Goal: Information Seeking & Learning: Learn about a topic

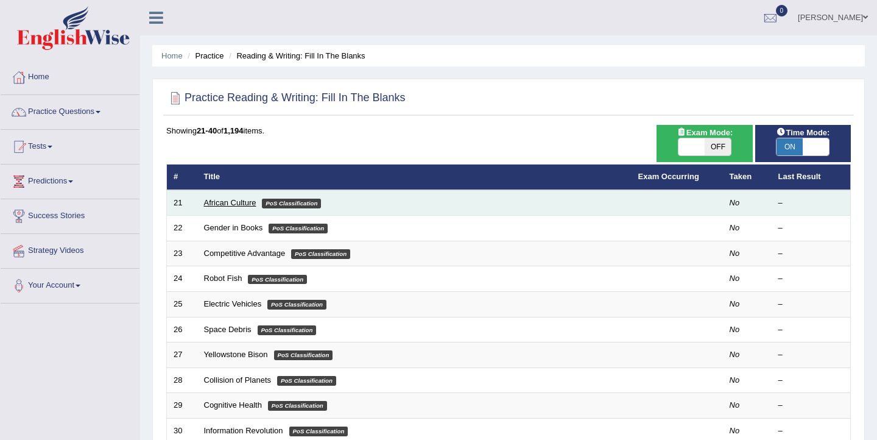
click at [224, 199] on link "African Culture" at bounding box center [230, 202] width 52 height 9
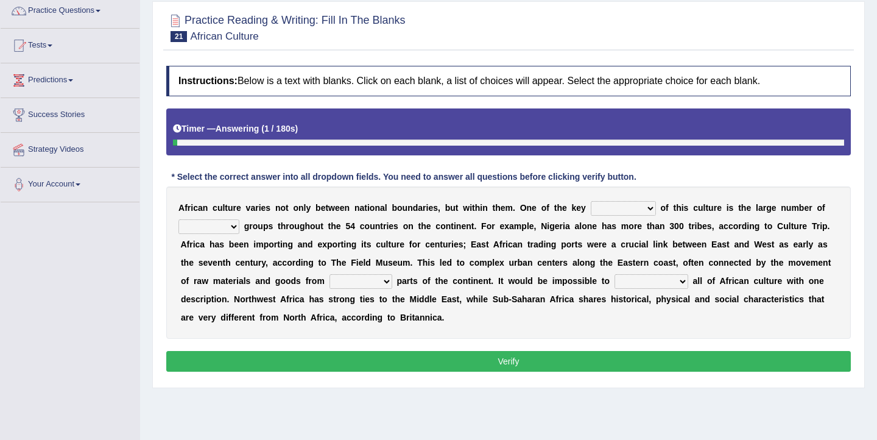
scroll to position [103, 0]
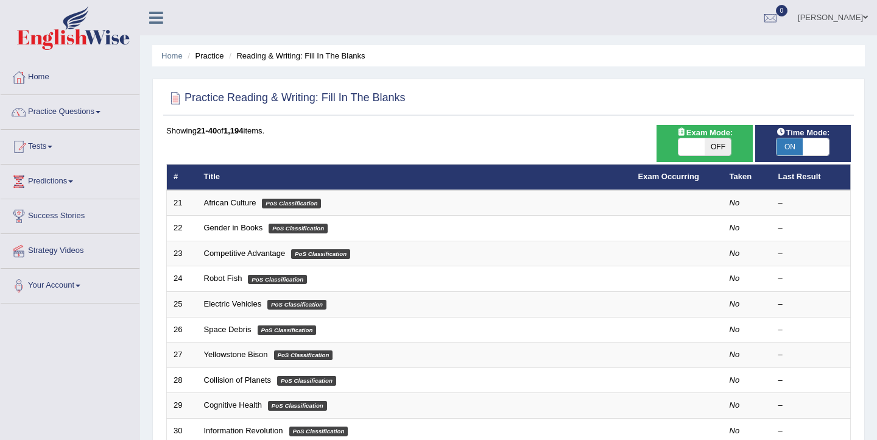
click at [569, 18] on ul "Ellie Toggle navigation Username: Elhamdavoodi Access Type: Online Subscription…" at bounding box center [619, 17] width 516 height 35
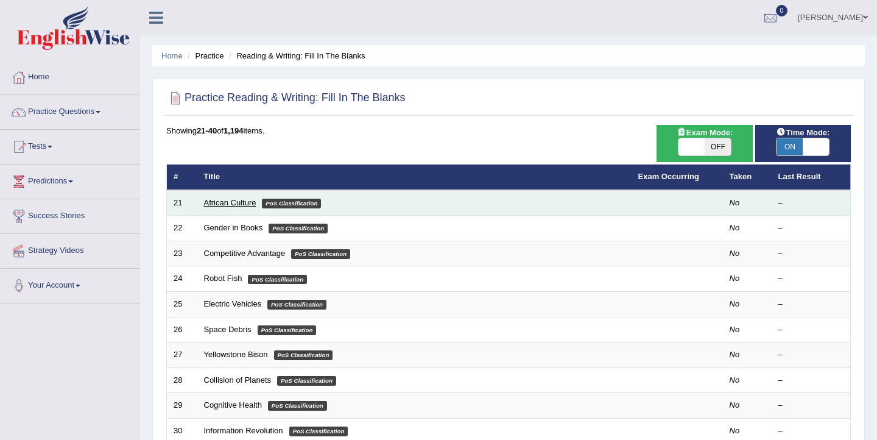
click at [229, 203] on link "African Culture" at bounding box center [230, 202] width 52 height 9
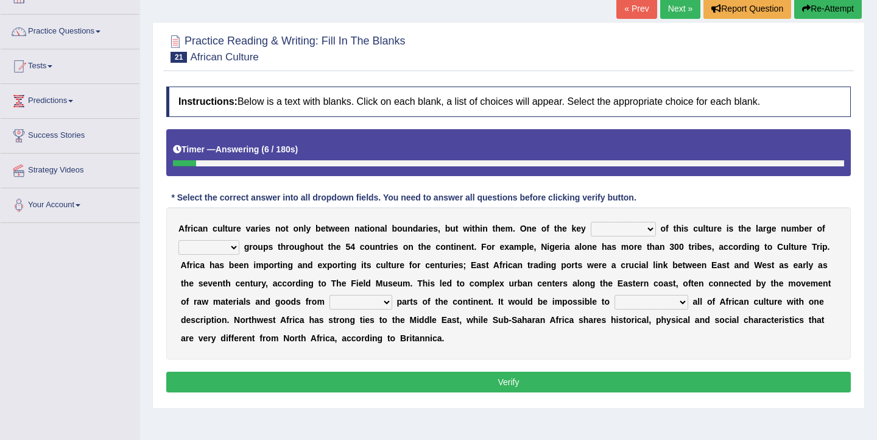
scroll to position [79, 0]
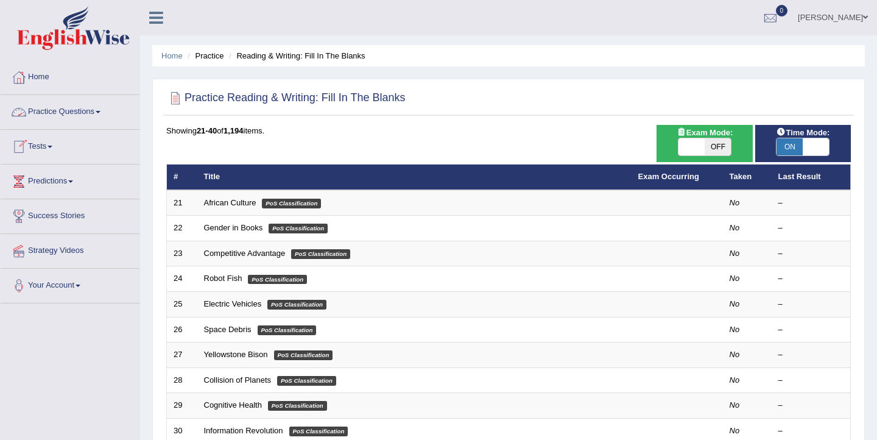
click at [85, 112] on link "Practice Questions" at bounding box center [70, 110] width 139 height 30
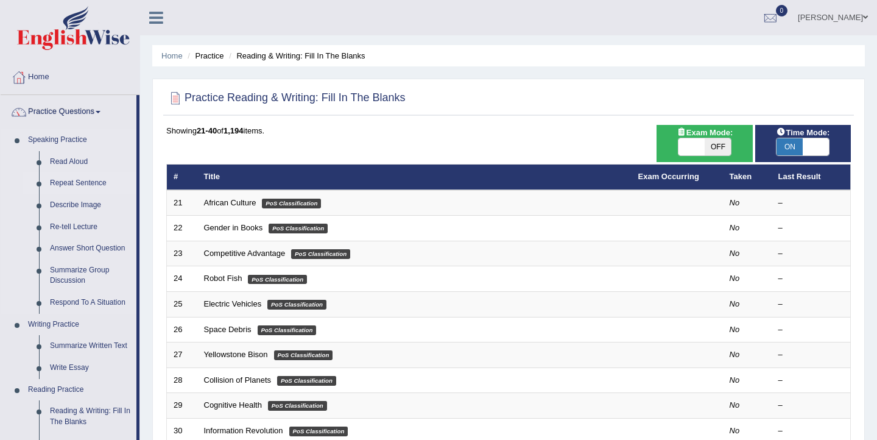
click at [83, 180] on link "Repeat Sentence" at bounding box center [90, 183] width 92 height 22
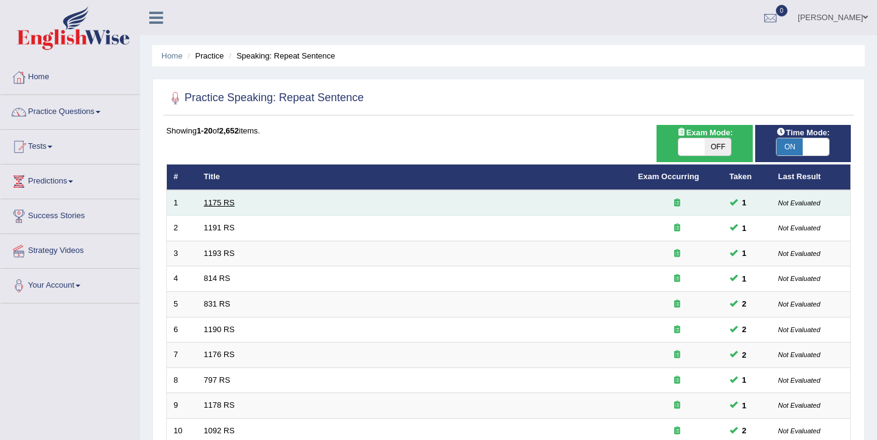
click at [219, 202] on link "1175 RS" at bounding box center [219, 202] width 31 height 9
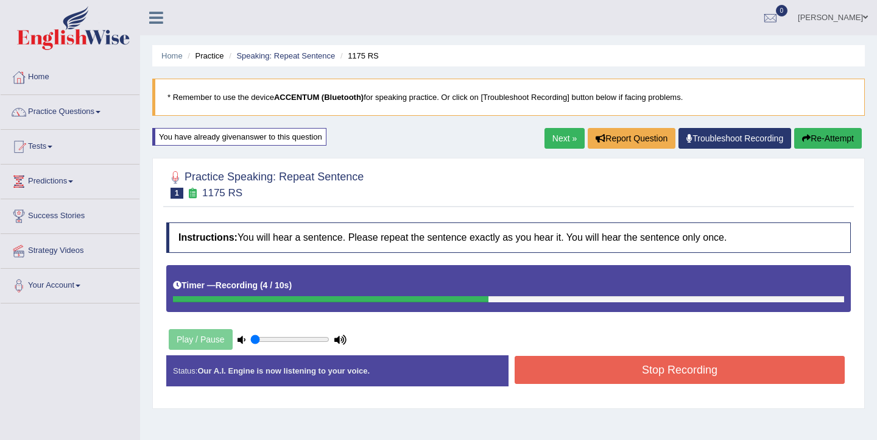
click at [554, 364] on button "Stop Recording" at bounding box center [680, 370] width 330 height 28
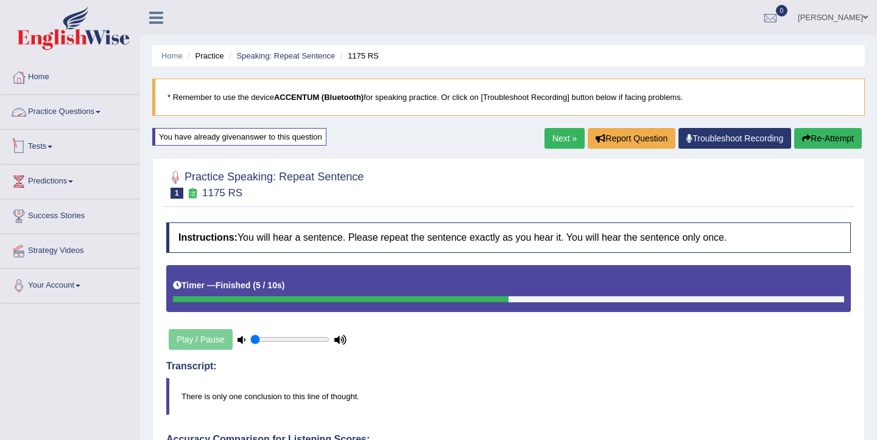
click at [77, 114] on link "Practice Questions" at bounding box center [70, 110] width 139 height 30
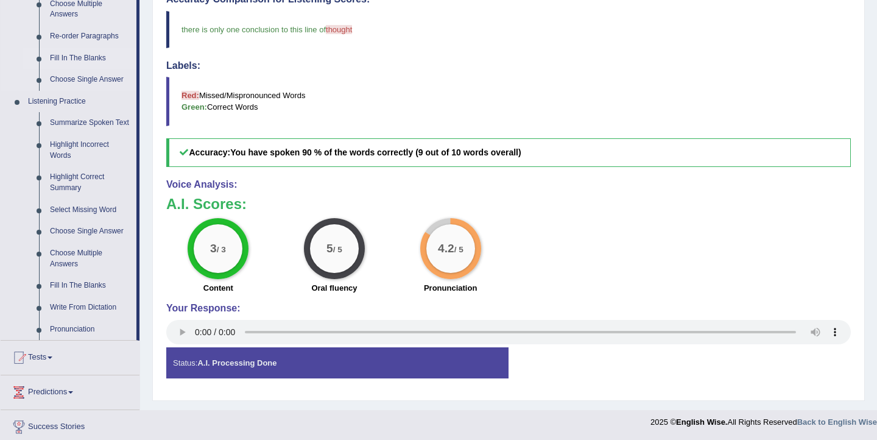
scroll to position [441, 0]
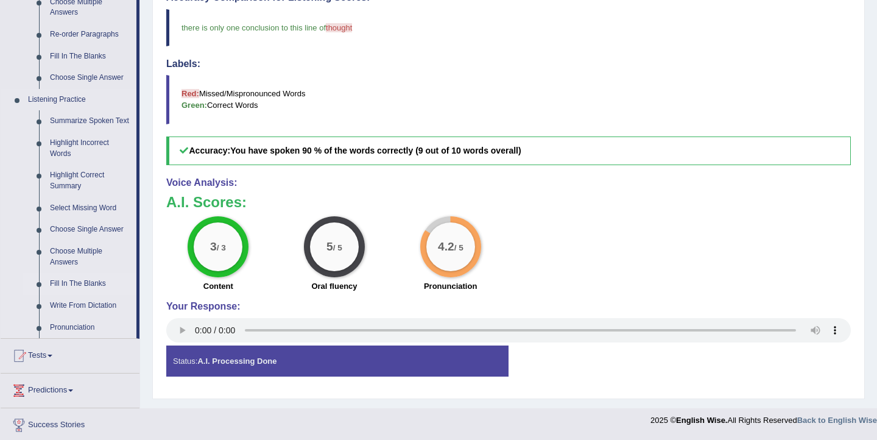
click at [68, 295] on link "Fill In The Blanks" at bounding box center [90, 284] width 92 height 22
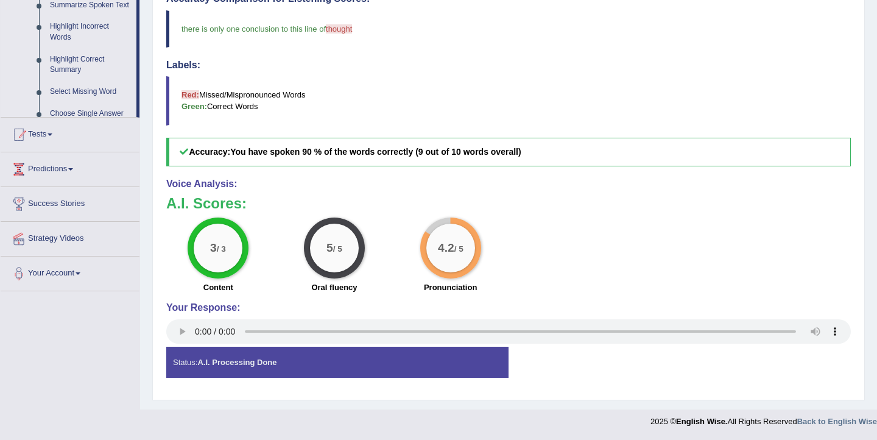
scroll to position [171, 0]
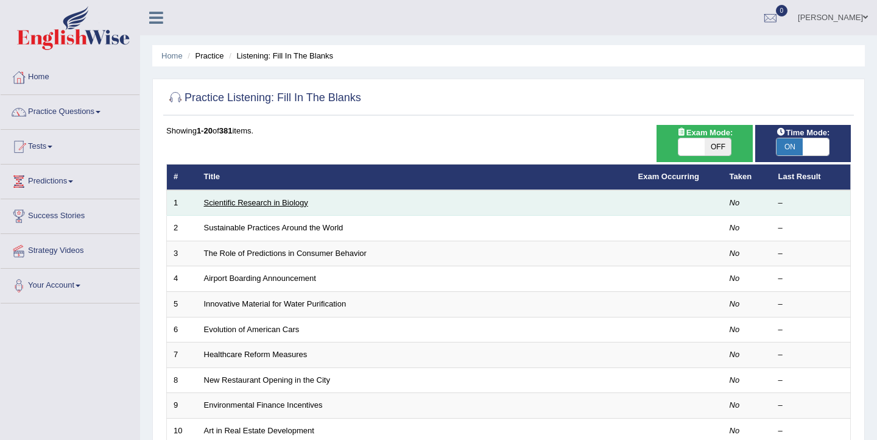
click at [300, 204] on link "Scientific Research in Biology" at bounding box center [256, 202] width 104 height 9
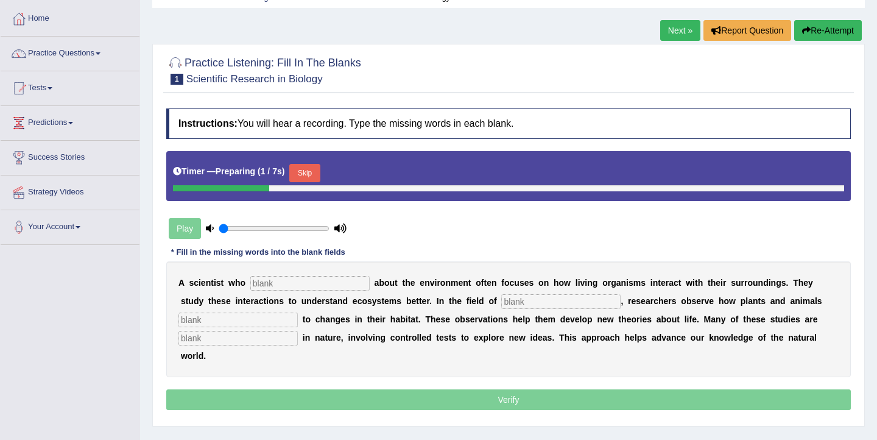
scroll to position [59, 0]
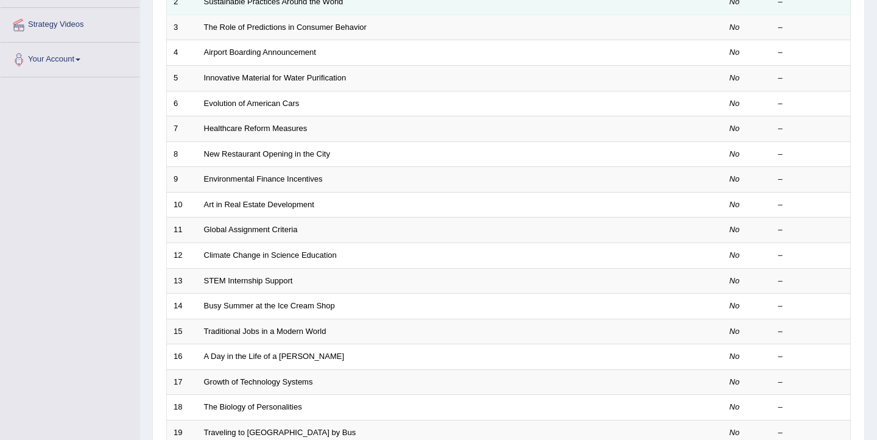
scroll to position [367, 0]
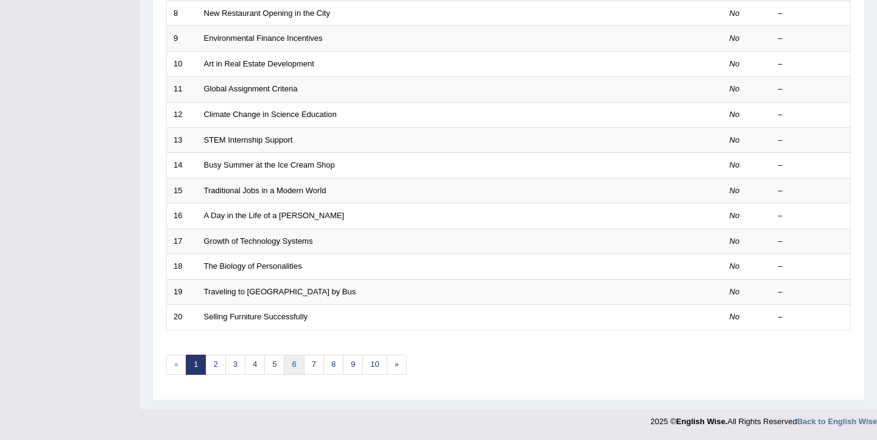
click at [288, 367] on link "6" at bounding box center [294, 364] width 20 height 20
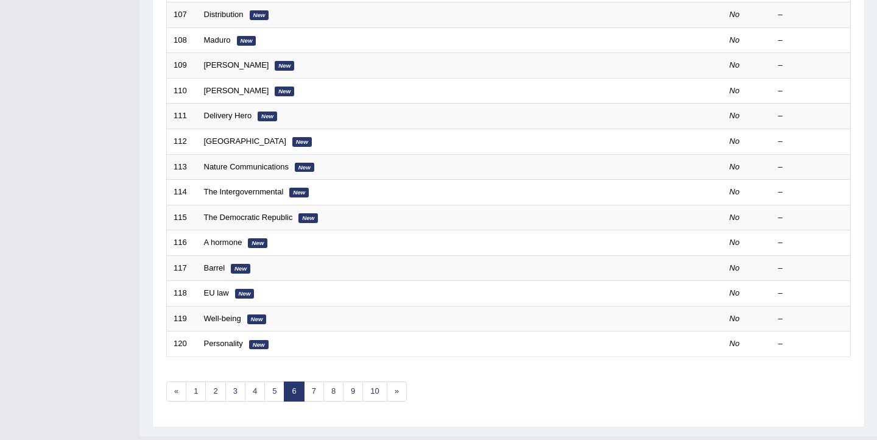
scroll to position [367, 0]
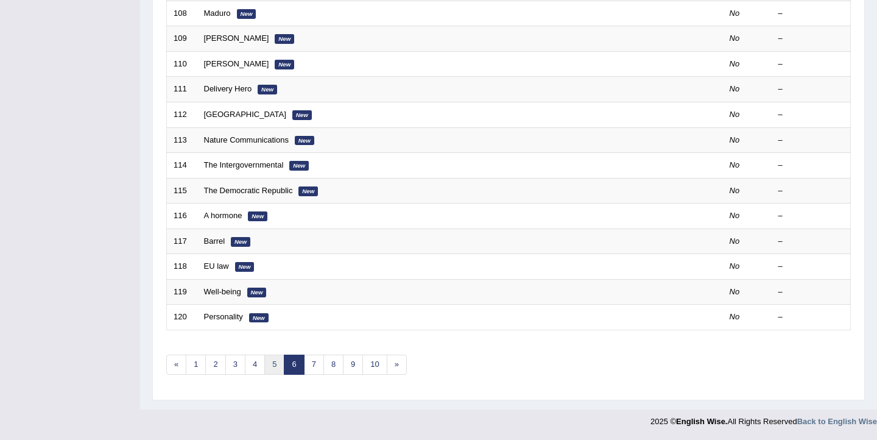
click at [271, 368] on link "5" at bounding box center [274, 364] width 20 height 20
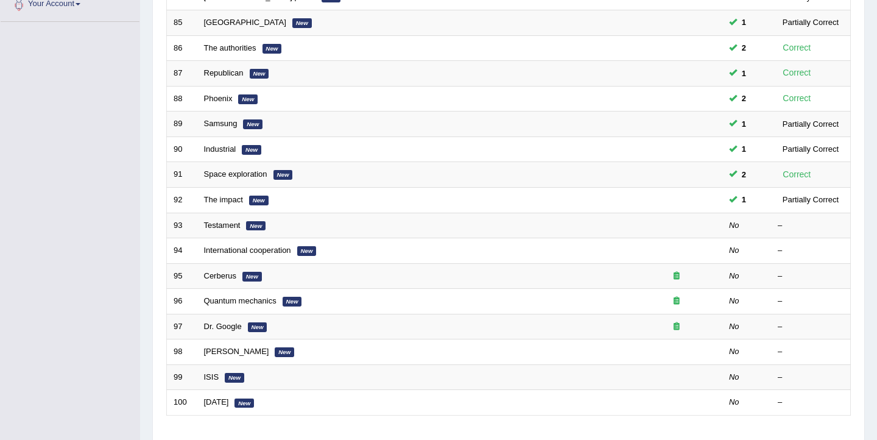
scroll to position [367, 0]
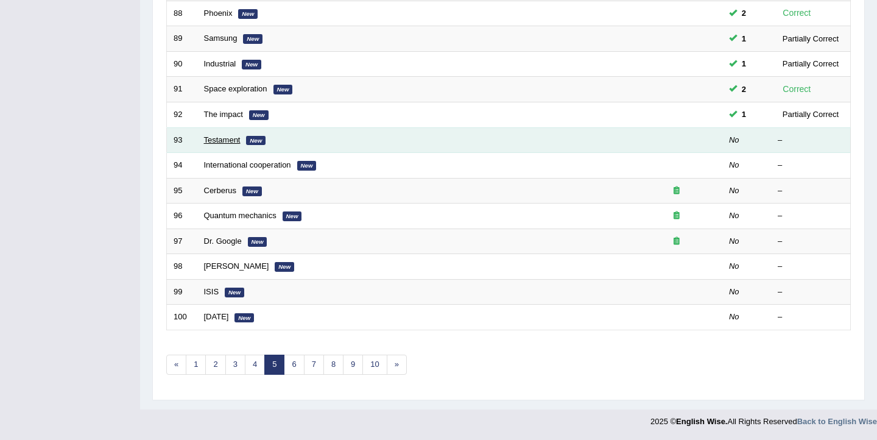
click at [225, 142] on link "Testament" at bounding box center [222, 139] width 37 height 9
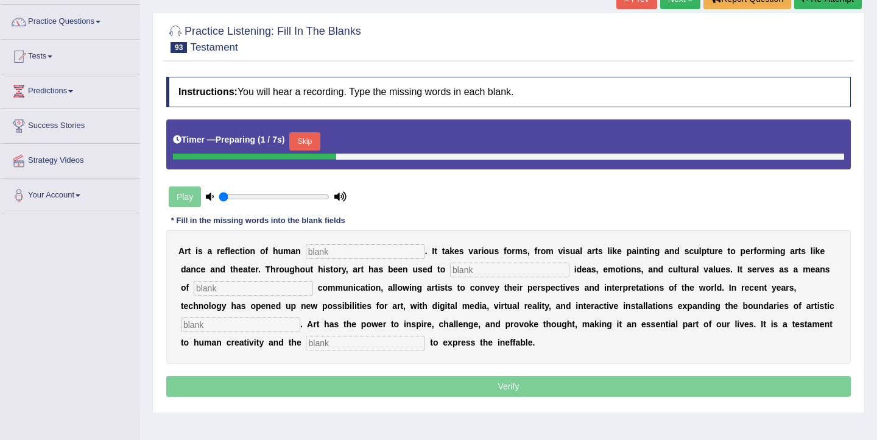
scroll to position [94, 0]
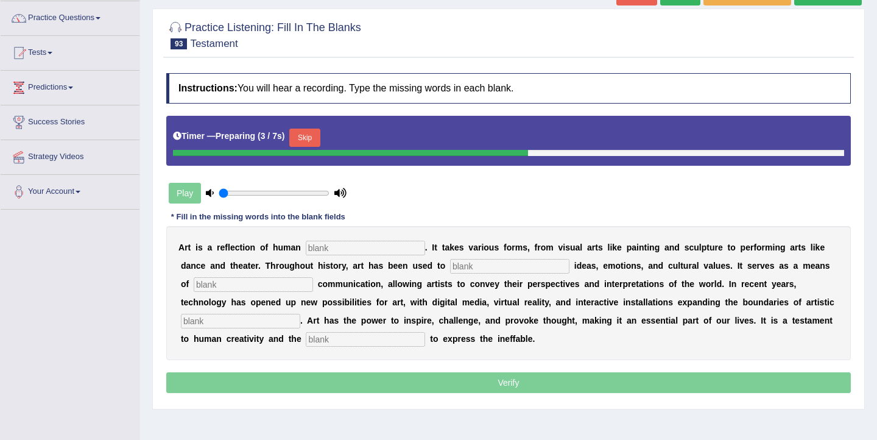
click at [370, 248] on input "text" at bounding box center [365, 248] width 119 height 15
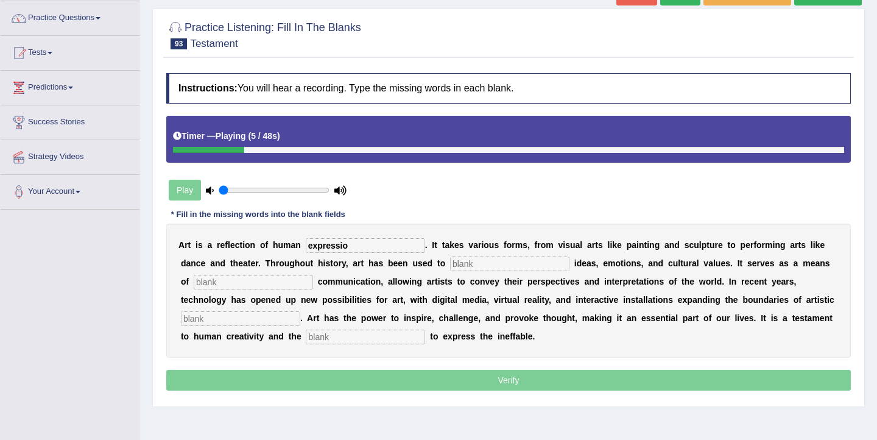
type input "expression"
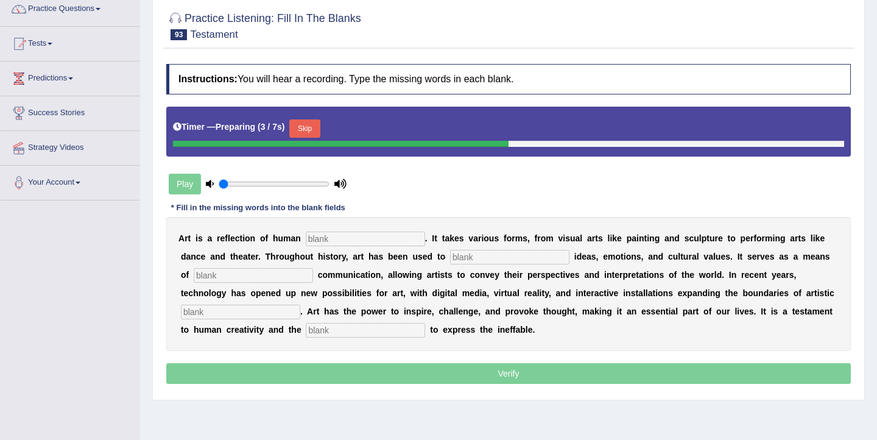
click at [320, 128] on button "Skip" at bounding box center [304, 128] width 30 height 18
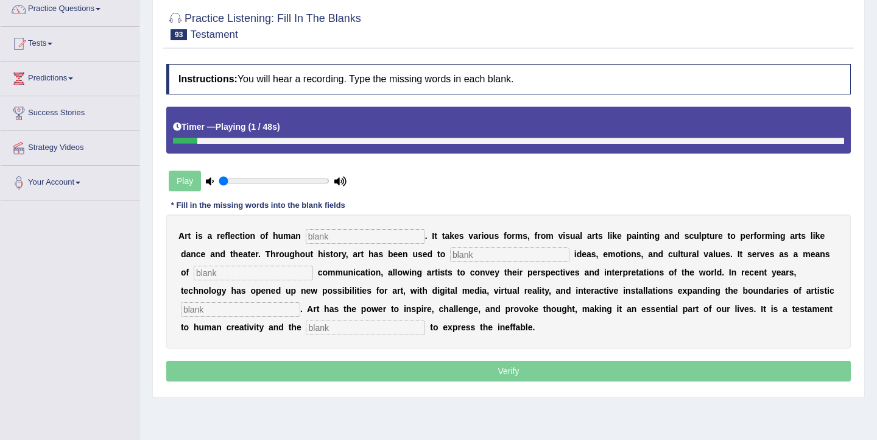
click at [351, 238] on input "text" at bounding box center [365, 236] width 119 height 15
type input "expression"
click at [450, 258] on input "text" at bounding box center [509, 254] width 119 height 15
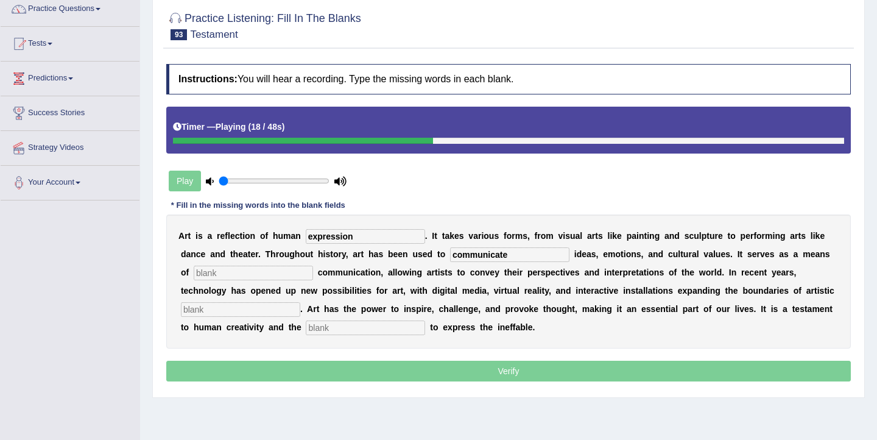
type input "communicate"
click at [204, 273] on input "text" at bounding box center [253, 272] width 119 height 15
type input "creative"
click at [208, 306] on input "text" at bounding box center [240, 309] width 119 height 15
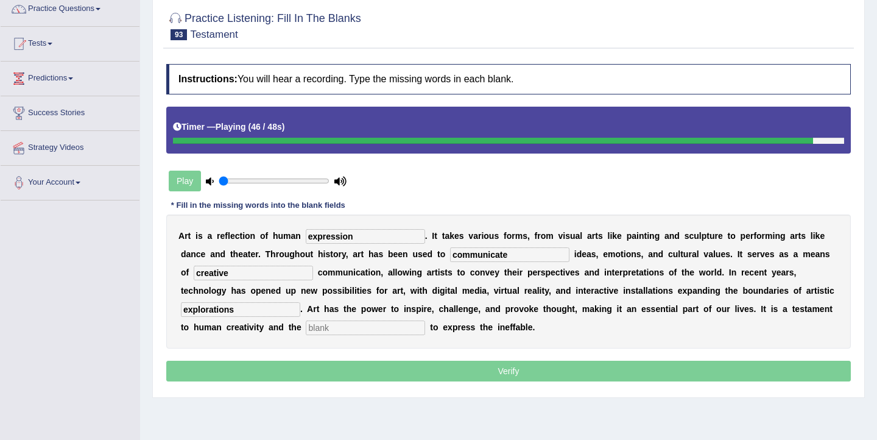
type input "explorations"
click at [320, 332] on input "text" at bounding box center [365, 327] width 119 height 15
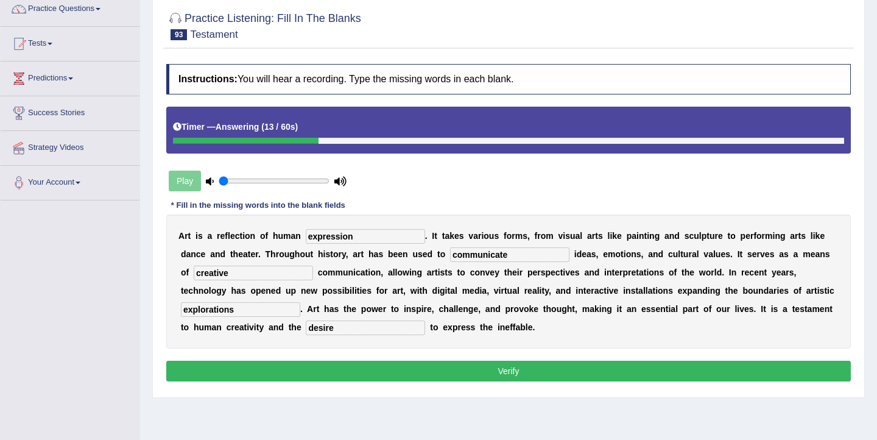
type input "desire"
click at [343, 371] on button "Verify" at bounding box center [508, 370] width 684 height 21
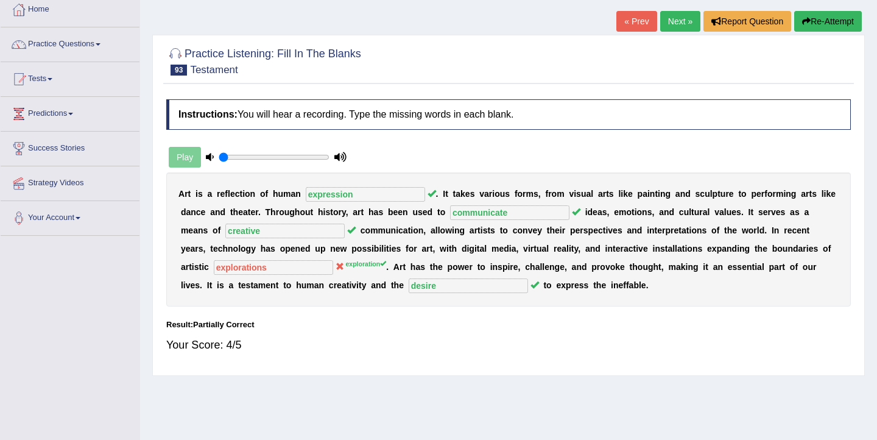
scroll to position [68, 0]
click at [675, 23] on link "Next »" at bounding box center [680, 20] width 40 height 21
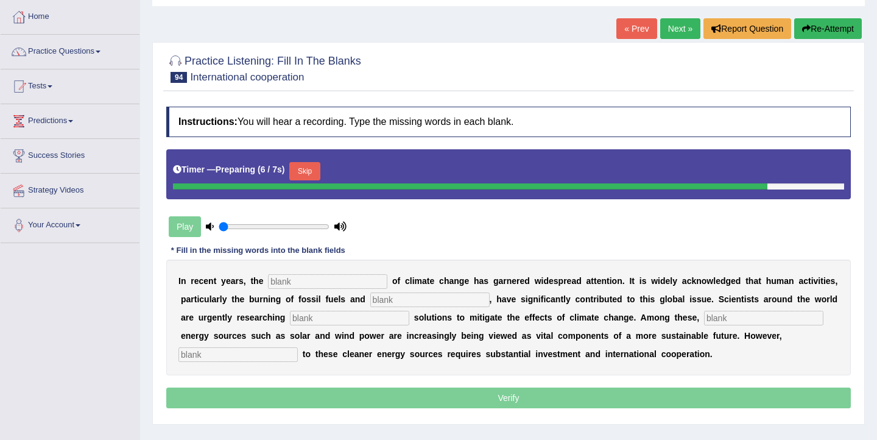
scroll to position [63, 0]
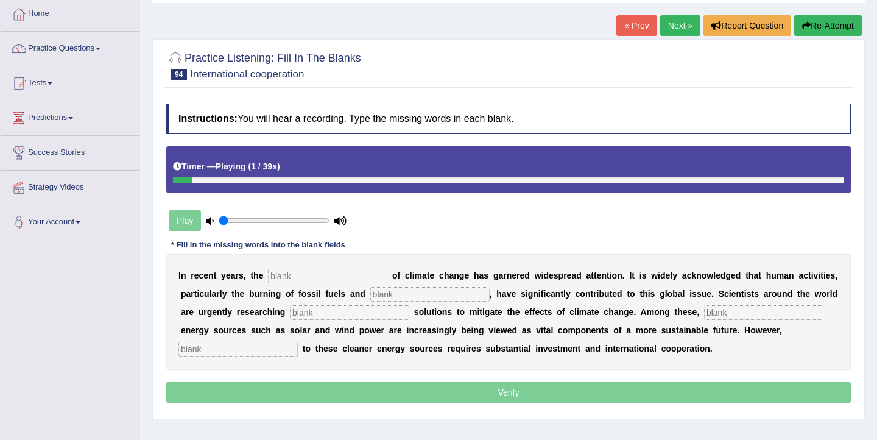
click at [316, 276] on input "text" at bounding box center [327, 276] width 119 height 15
type input "phenomenon"
click at [387, 297] on input "text" at bounding box center [429, 294] width 119 height 15
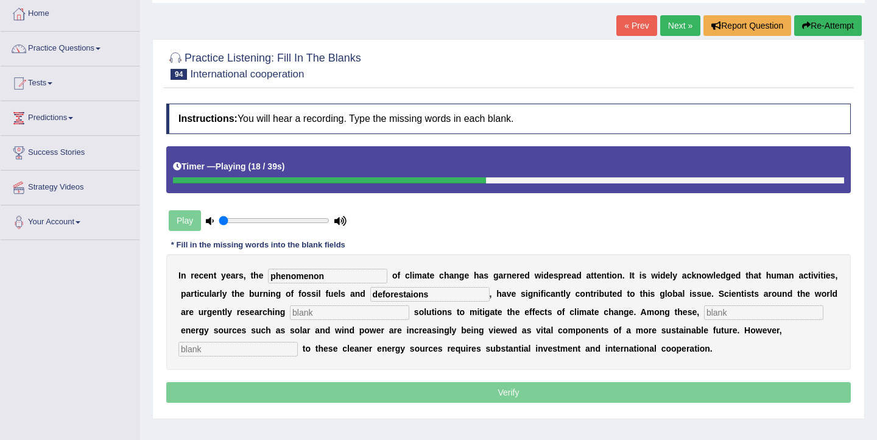
type input "deforestaions"
click at [290, 315] on input "text" at bounding box center [349, 312] width 119 height 15
type input "sustainable"
click at [704, 314] on input "text" at bounding box center [763, 312] width 119 height 15
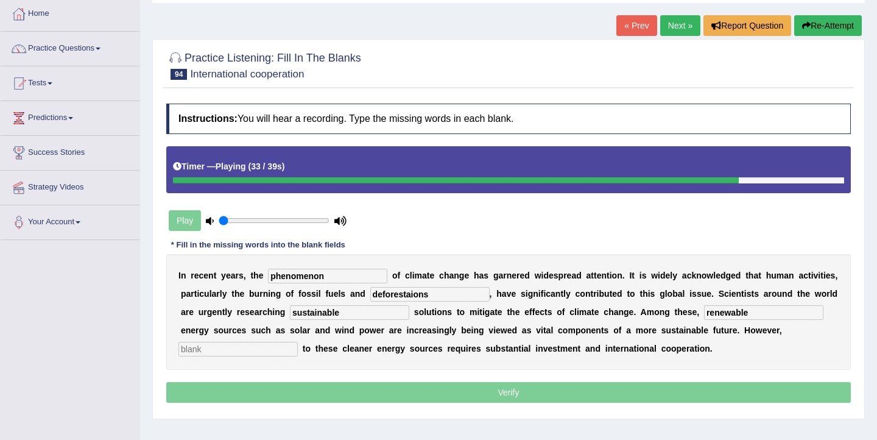
type input "renewable"
click at [298, 342] on input "text" at bounding box center [237, 349] width 119 height 15
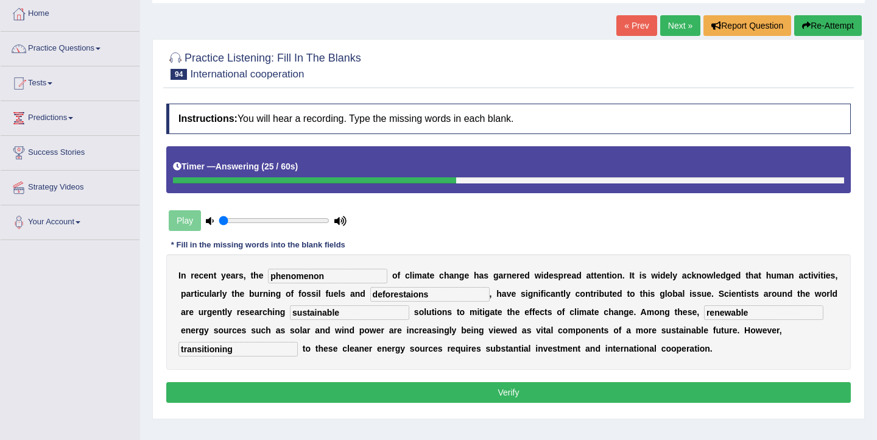
type input "transitioning"
click at [374, 387] on button "Verify" at bounding box center [508, 392] width 684 height 21
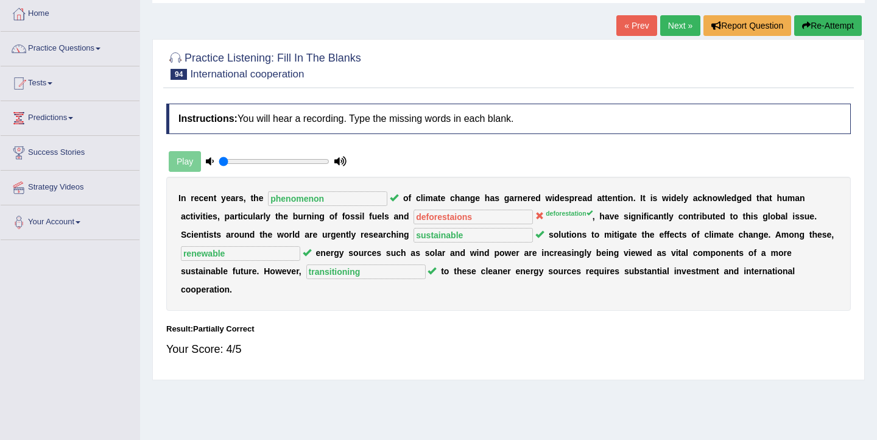
click at [674, 25] on link "Next »" at bounding box center [680, 25] width 40 height 21
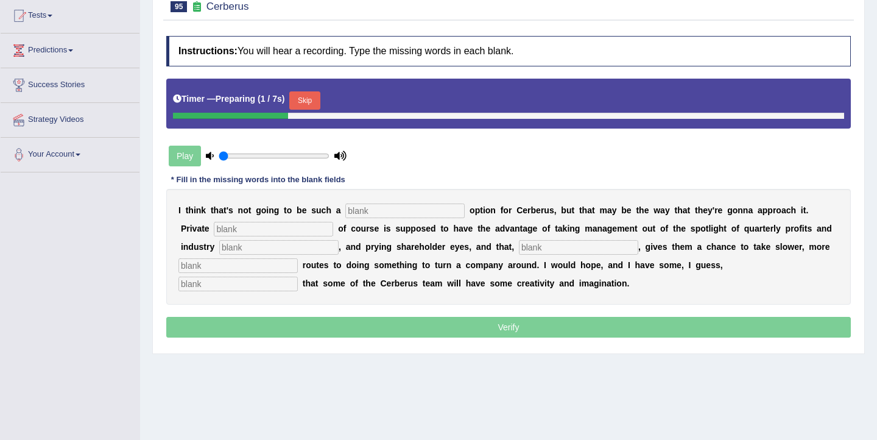
scroll to position [134, 0]
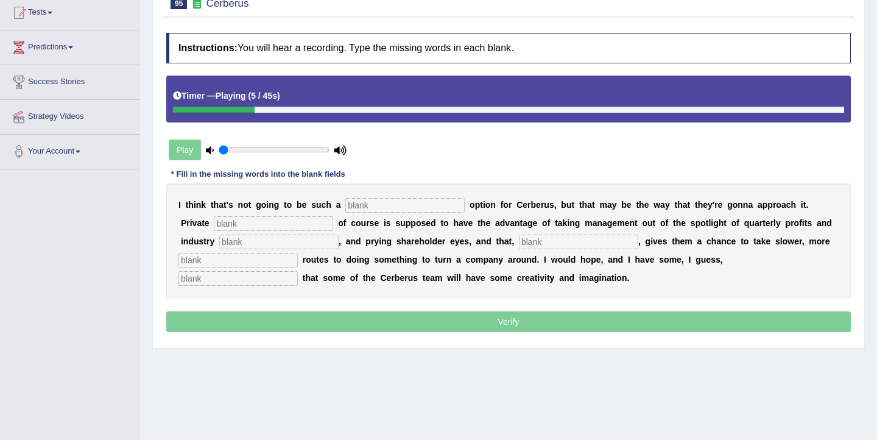
click at [379, 205] on input "text" at bounding box center [404, 205] width 119 height 15
type input "viable"
click at [239, 221] on input "text" at bounding box center [273, 223] width 119 height 15
type input "equity"
click at [219, 242] on input "text" at bounding box center [278, 241] width 119 height 15
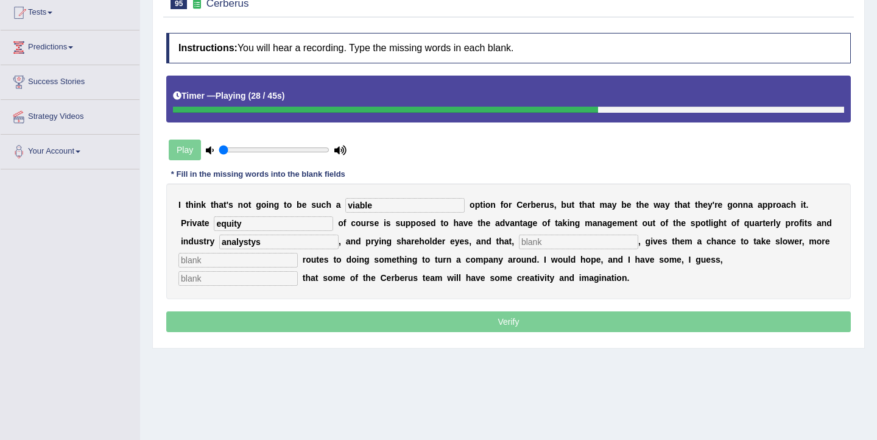
type input "analystys"
click at [519, 245] on input "text" at bounding box center [578, 241] width 119 height 15
type input "hypotetically"
click at [298, 271] on input "text" at bounding box center [237, 278] width 119 height 15
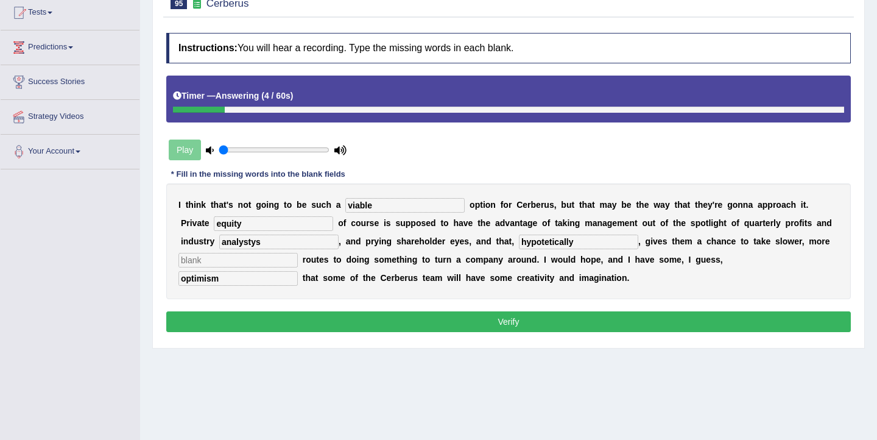
type input "optimism"
click at [219, 245] on input "analystys" at bounding box center [278, 241] width 119 height 15
type input "analysts"
click at [474, 317] on button "Verify" at bounding box center [508, 321] width 684 height 21
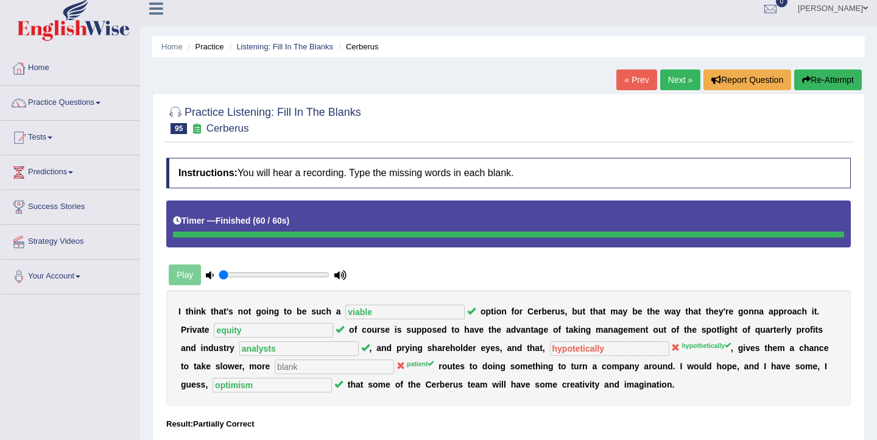
scroll to position [0, 0]
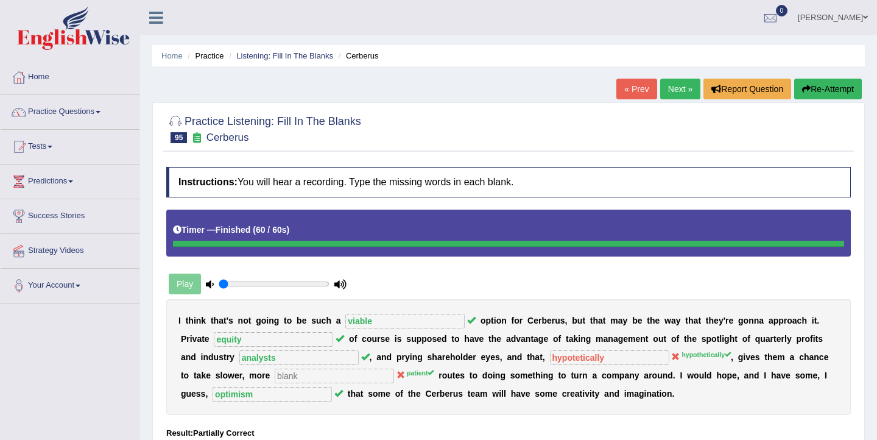
click at [678, 89] on link "Next »" at bounding box center [680, 89] width 40 height 21
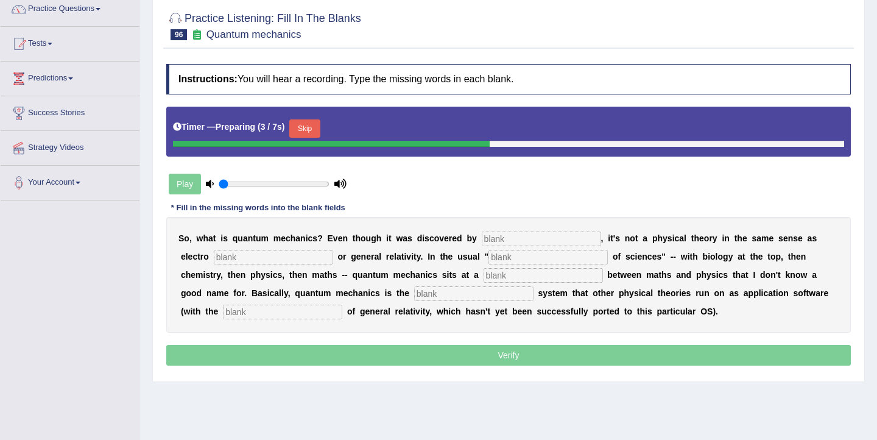
scroll to position [105, 0]
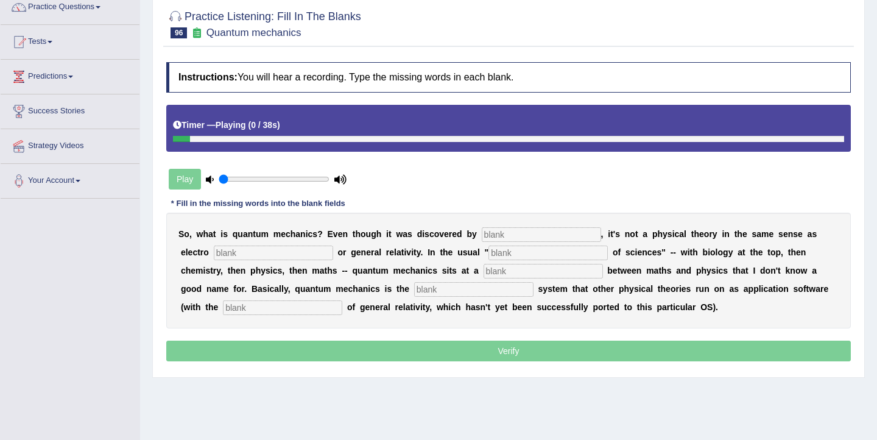
click at [519, 231] on input "text" at bounding box center [541, 234] width 119 height 15
type input "physicsts"
click at [244, 252] on input "text" at bounding box center [273, 252] width 119 height 15
type input "magnet"
click at [488, 252] on input "text" at bounding box center [547, 252] width 119 height 15
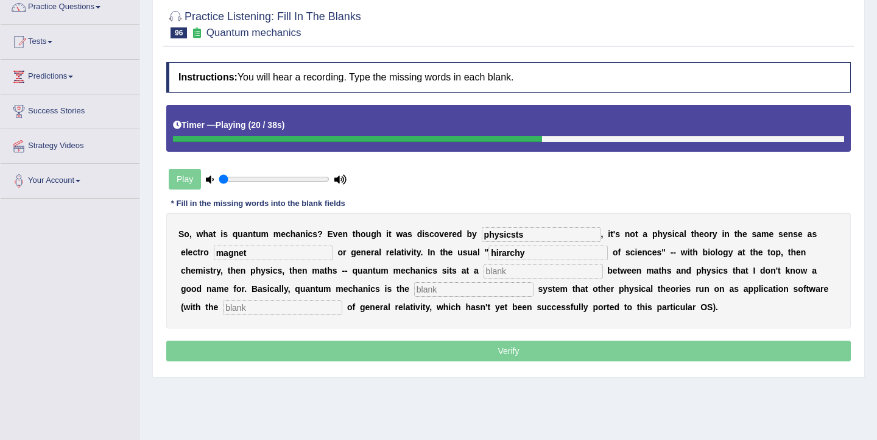
type input "hirarchy"
click at [483, 270] on input "text" at bounding box center [542, 271] width 119 height 15
type input "level"
click at [414, 289] on input "text" at bounding box center [473, 289] width 119 height 15
type input "opperating"
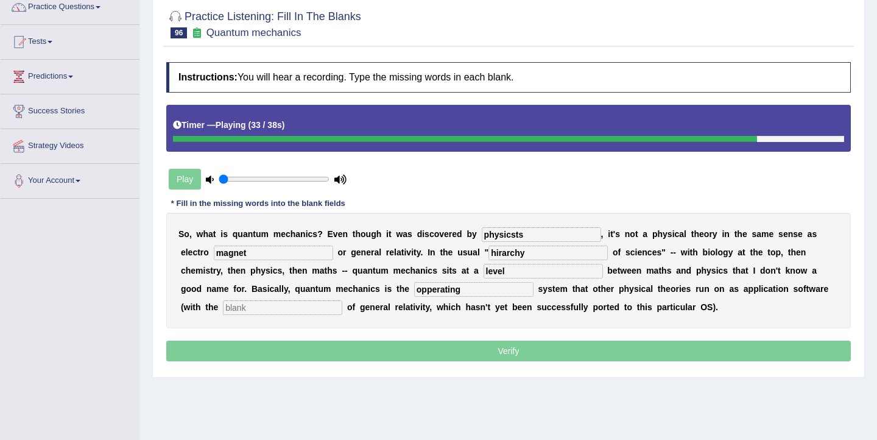
click at [223, 314] on input "text" at bounding box center [282, 307] width 119 height 15
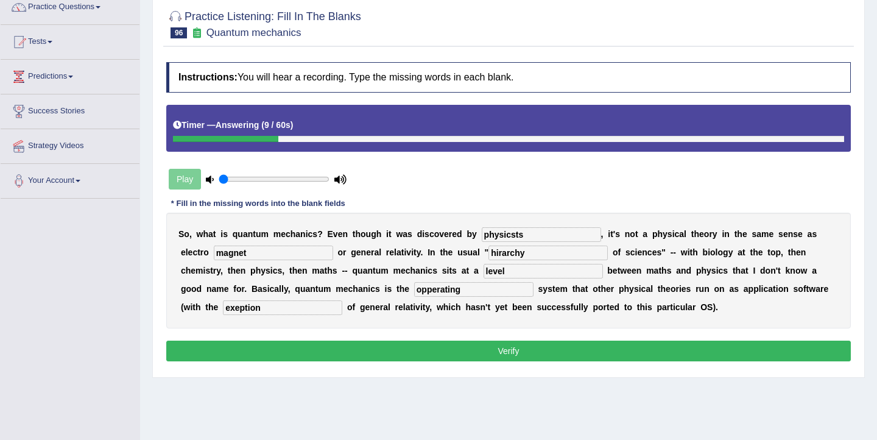
type input "exeption"
click at [524, 236] on input "physicsts" at bounding box center [541, 234] width 119 height 15
type input "physicists"
click at [488, 255] on input "hirarchy" at bounding box center [547, 252] width 119 height 15
click at [488, 256] on input "hirarchy" at bounding box center [547, 252] width 119 height 15
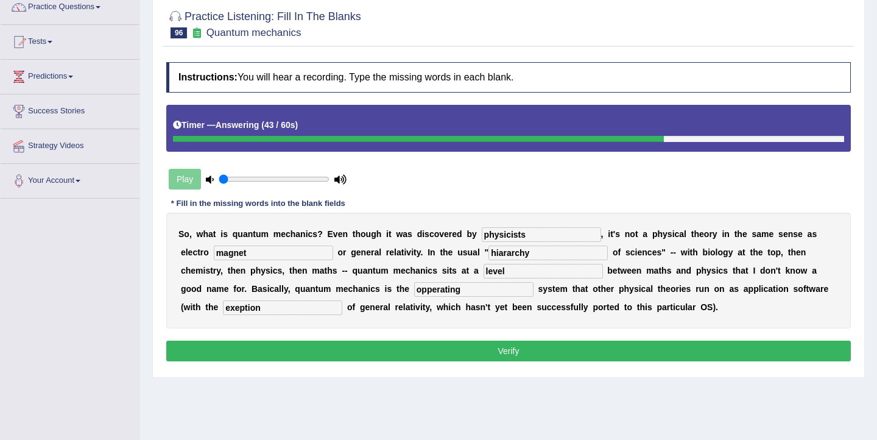
type input "hirarchy"
click at [441, 346] on button "Verify" at bounding box center [508, 350] width 684 height 21
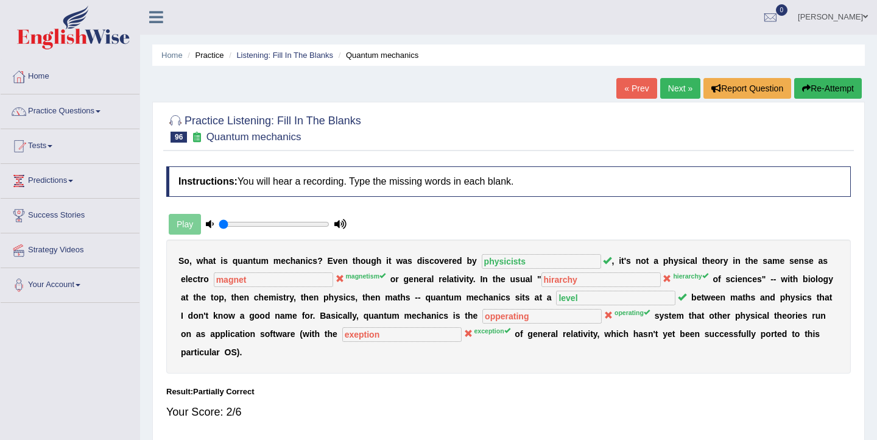
scroll to position [0, 0]
click at [675, 83] on link "Next »" at bounding box center [680, 89] width 40 height 21
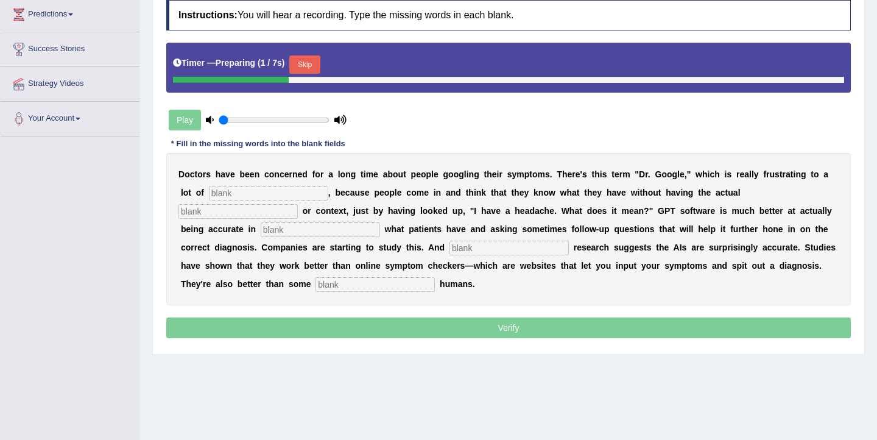
scroll to position [200, 0]
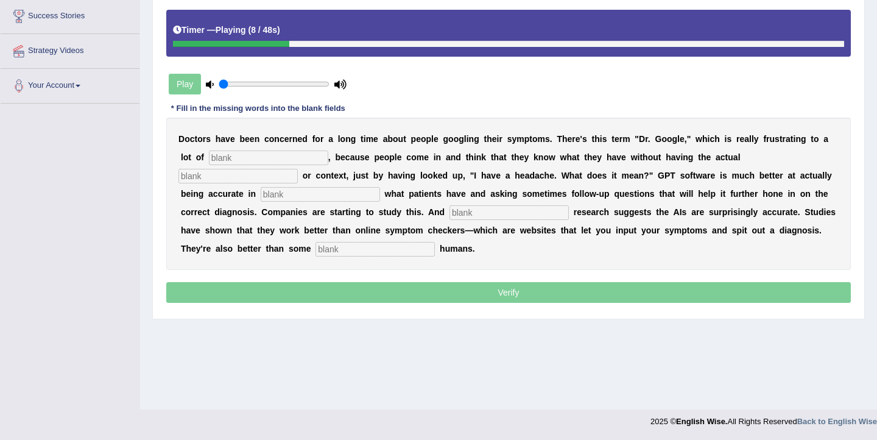
click at [239, 157] on input "text" at bounding box center [268, 157] width 119 height 15
type input "physicians"
click at [298, 169] on input "text" at bounding box center [237, 176] width 119 height 15
type input "expertise"
click at [265, 195] on input "text" at bounding box center [320, 194] width 119 height 15
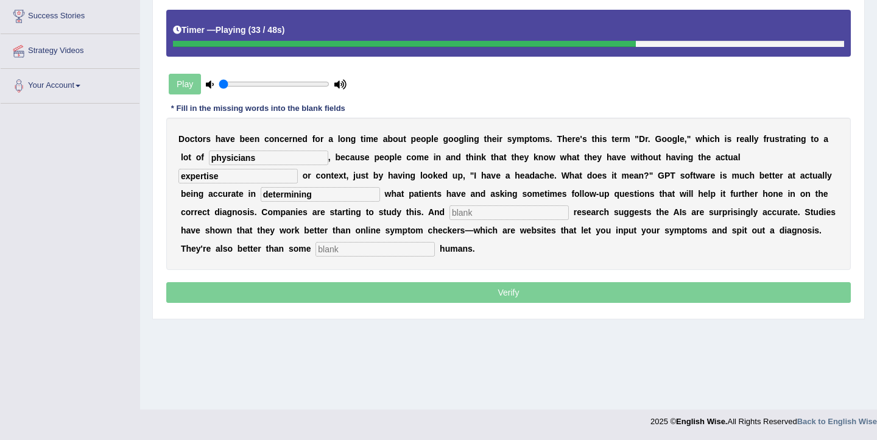
type input "determining"
click at [449, 217] on input "text" at bounding box center [508, 212] width 119 height 15
type input "preliminary"
click at [315, 245] on input "text" at bounding box center [374, 249] width 119 height 15
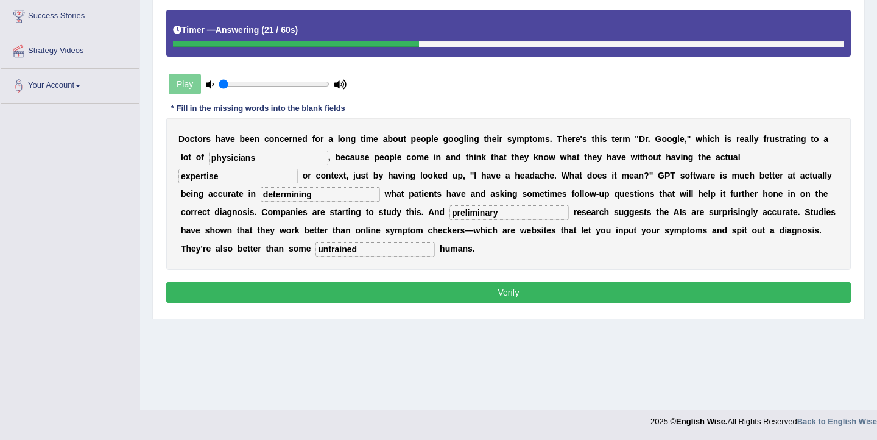
type input "untrained"
click at [413, 295] on button "Verify" at bounding box center [508, 292] width 684 height 21
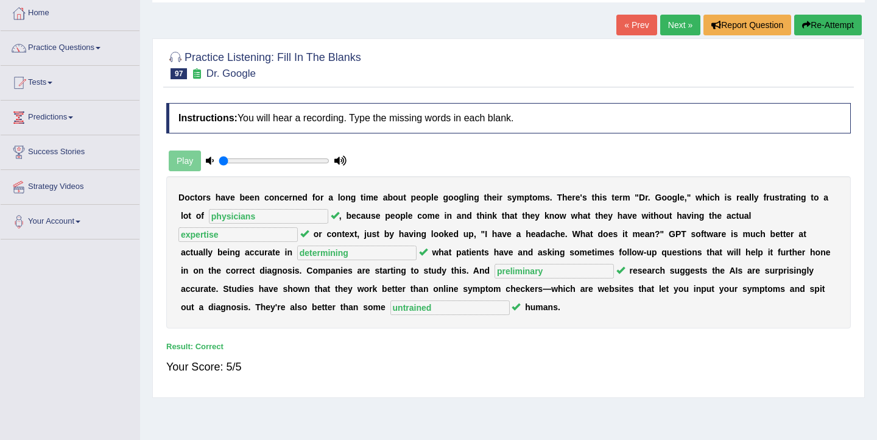
scroll to position [63, 0]
click at [670, 29] on link "Next »" at bounding box center [680, 25] width 40 height 21
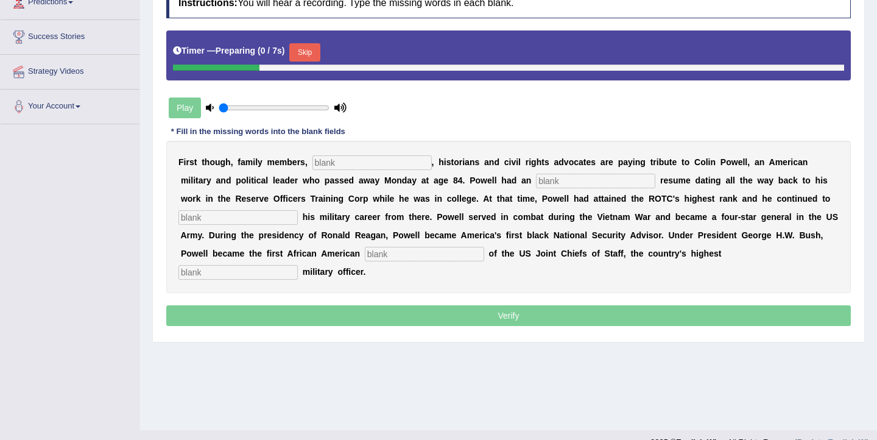
scroll to position [180, 0]
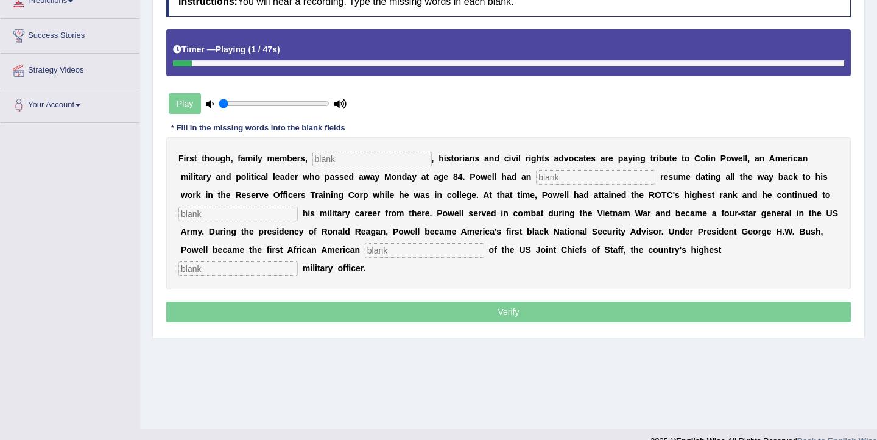
click at [373, 155] on input "text" at bounding box center [371, 159] width 119 height 15
type input "politicians"
click at [536, 178] on input "text" at bounding box center [595, 177] width 119 height 15
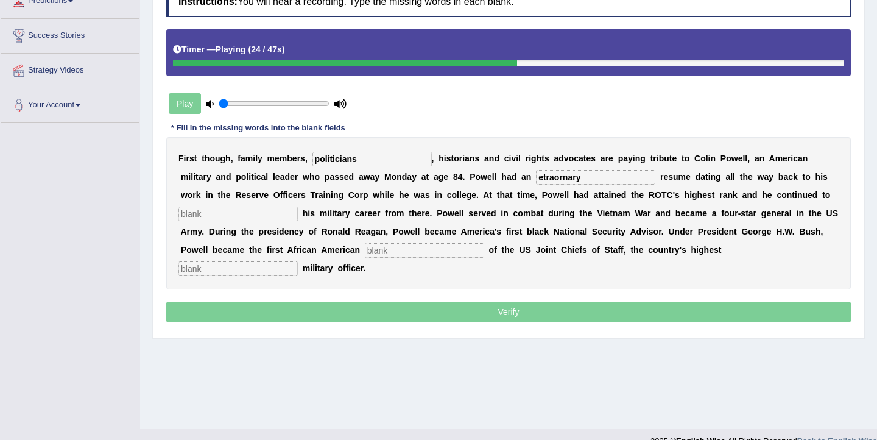
type input "etraornary"
click at [242, 219] on input "text" at bounding box center [237, 213] width 119 height 15
type input "advnce"
click at [387, 253] on input "text" at bounding box center [424, 250] width 119 height 15
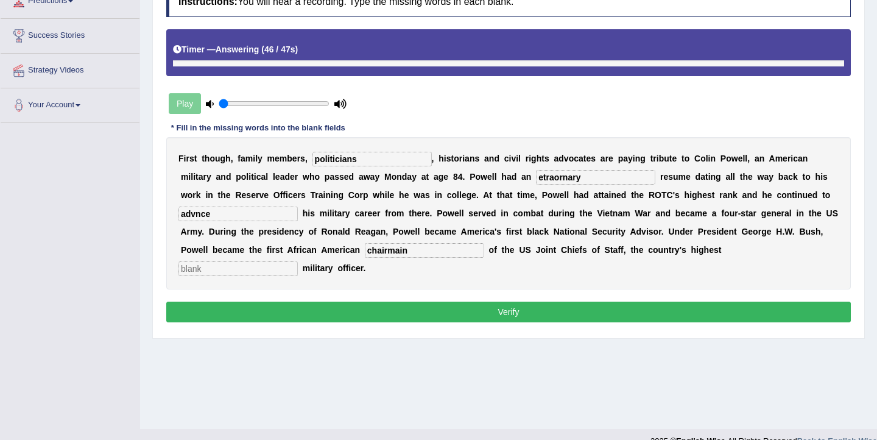
type input "chairmain"
click at [298, 261] on input "text" at bounding box center [237, 268] width 119 height 15
type input "ranking"
click at [536, 181] on input "etraornary" at bounding box center [595, 177] width 119 height 15
click at [536, 181] on input "extraornary" at bounding box center [595, 177] width 119 height 15
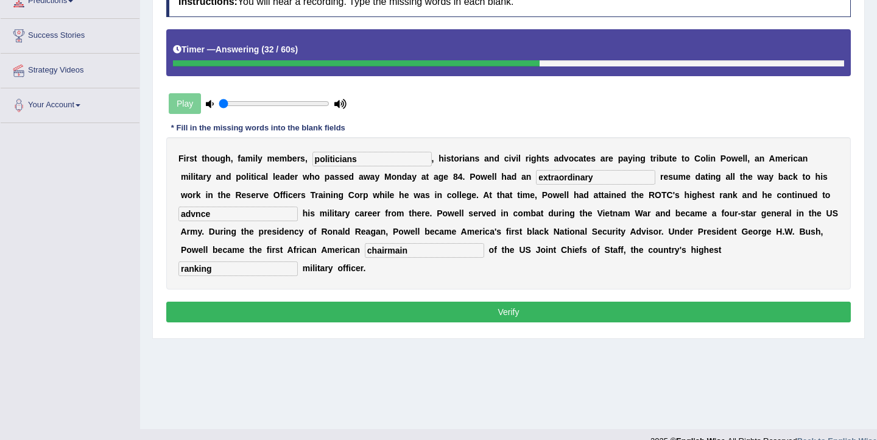
type input "extraordinary"
drag, startPoint x: 358, startPoint y: 160, endPoint x: 313, endPoint y: 158, distance: 45.1
click at [313, 158] on input "politicians" at bounding box center [371, 159] width 119 height 15
click at [338, 163] on input "politicians" at bounding box center [371, 159] width 119 height 15
drag, startPoint x: 379, startPoint y: 161, endPoint x: 361, endPoint y: 160, distance: 18.3
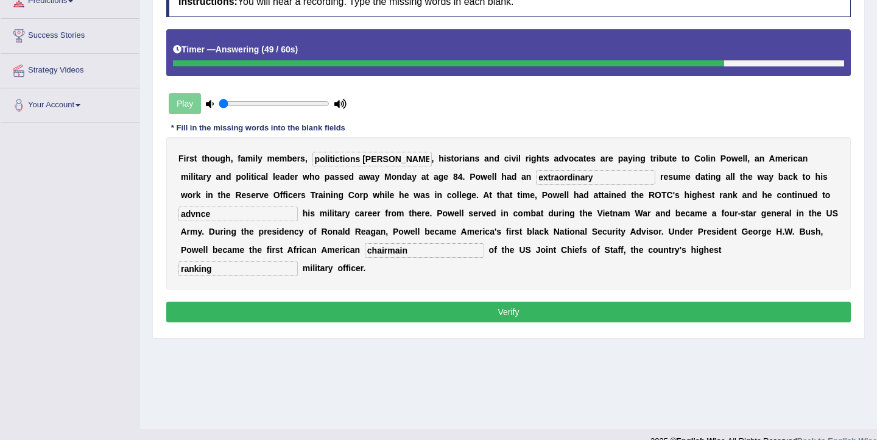
click at [361, 160] on input "politictions ians" at bounding box center [371, 159] width 119 height 15
type input "politictions"
click at [194, 214] on input "advnce" at bounding box center [237, 213] width 119 height 15
type input "advance"
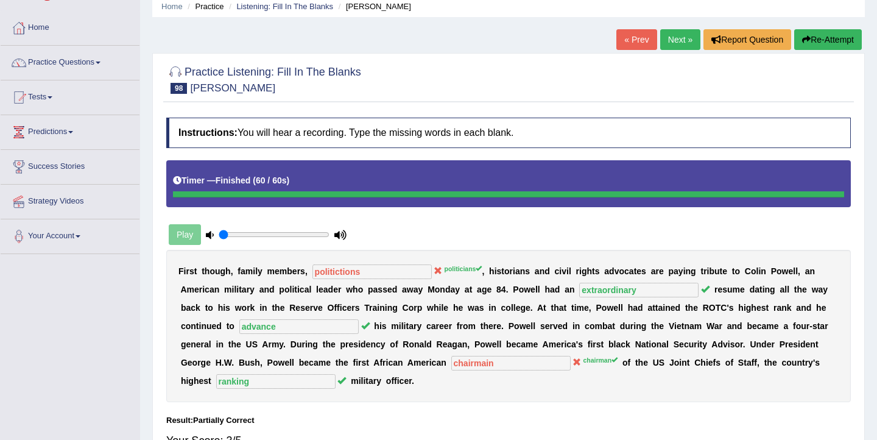
scroll to position [48, 0]
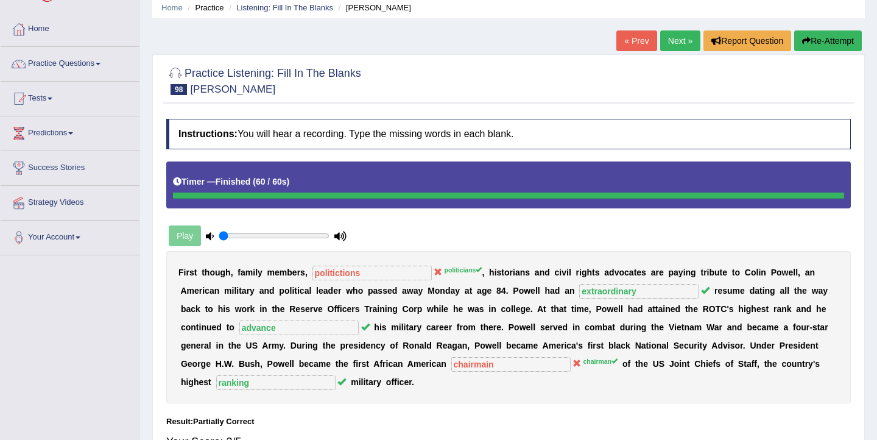
click at [672, 44] on link "Next »" at bounding box center [680, 40] width 40 height 21
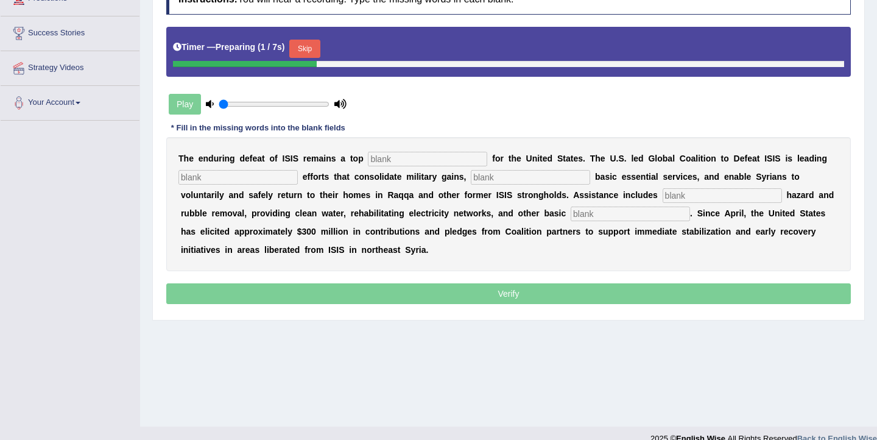
scroll to position [184, 0]
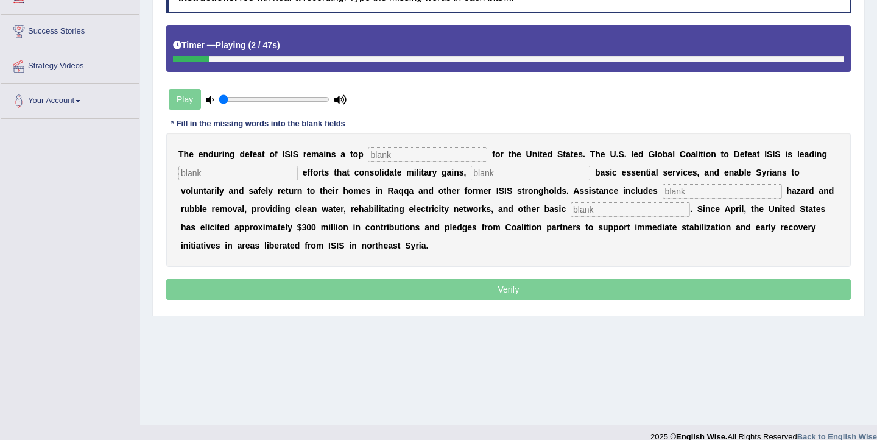
click at [381, 155] on input "text" at bounding box center [427, 154] width 119 height 15
type input "prority"
click at [258, 174] on input "text" at bounding box center [237, 173] width 119 height 15
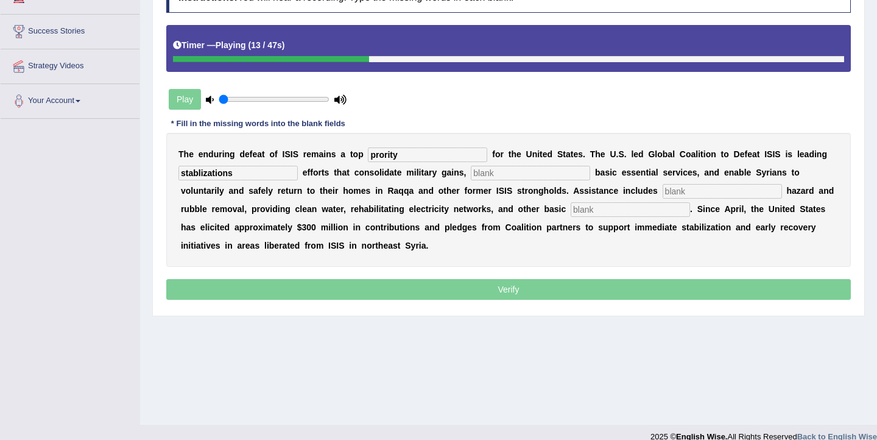
type input "stablizations"
click at [484, 180] on div "T h e e n d u r i n g d e f e a t o f I S I S r e m a i n s a t o p prority f o…" at bounding box center [508, 200] width 684 height 134
click at [483, 177] on input "text" at bounding box center [530, 173] width 119 height 15
type input "restore"
click at [662, 197] on input "text" at bounding box center [721, 191] width 119 height 15
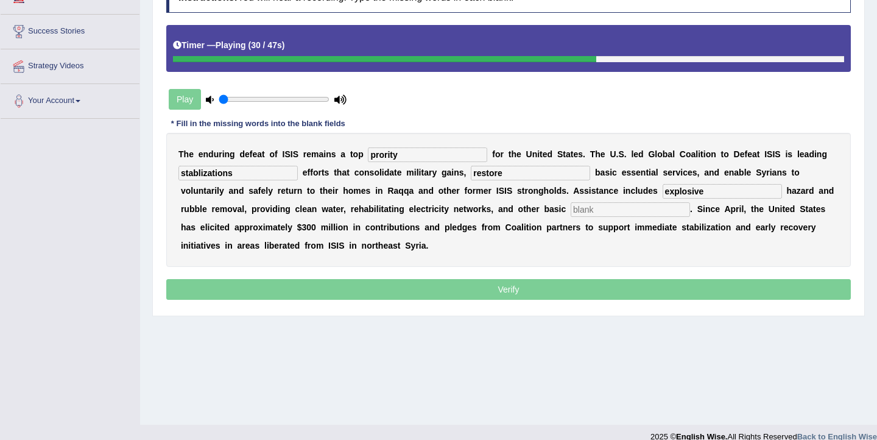
type input "explosive"
click at [571, 212] on input "text" at bounding box center [630, 209] width 119 height 15
type input "necessities"
click at [379, 158] on input "prority" at bounding box center [427, 154] width 119 height 15
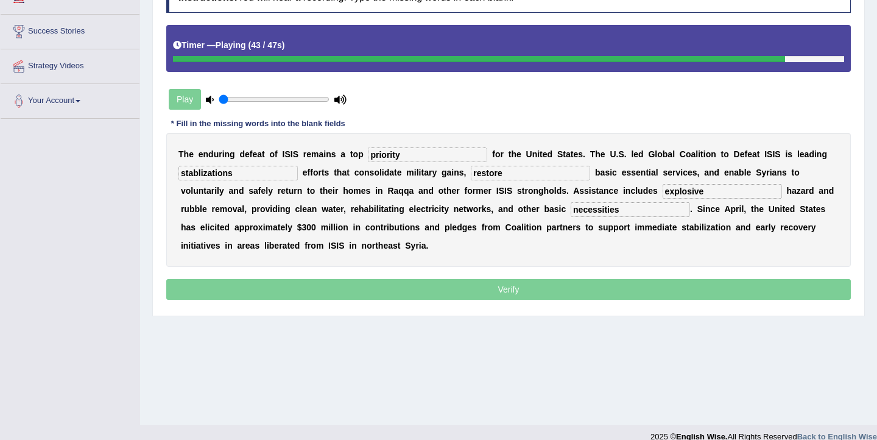
drag, startPoint x: 410, startPoint y: 153, endPoint x: 359, endPoint y: 153, distance: 51.8
click at [359, 153] on div "T h e e n d u r i n g d e f e a t o f I S I S r e m a i n s a t o p priority f …" at bounding box center [508, 200] width 684 height 134
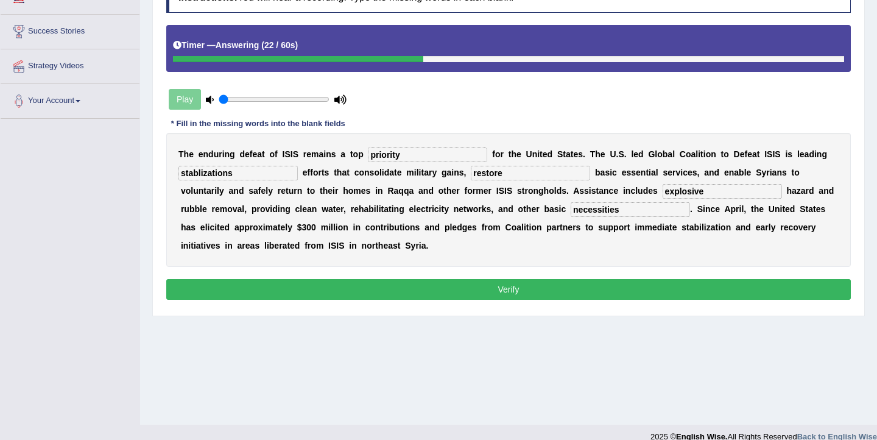
type input "priority"
click at [485, 174] on input "restore" at bounding box center [530, 173] width 119 height 15
type input "restores"
click at [522, 290] on button "Verify" at bounding box center [508, 289] width 684 height 21
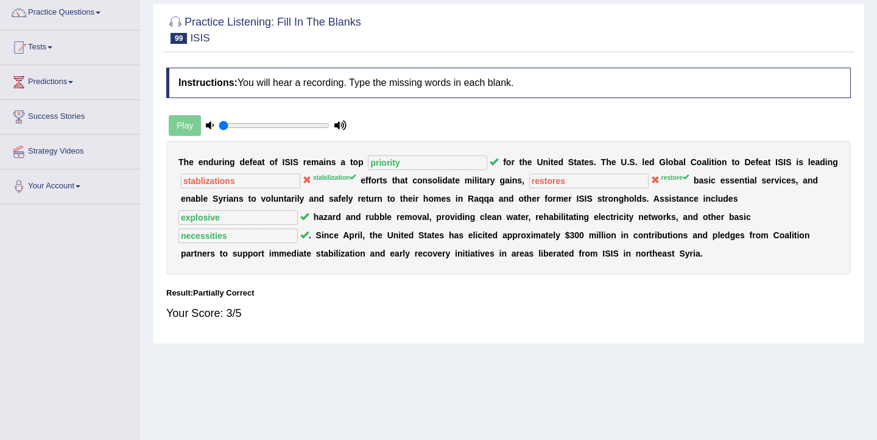
scroll to position [0, 0]
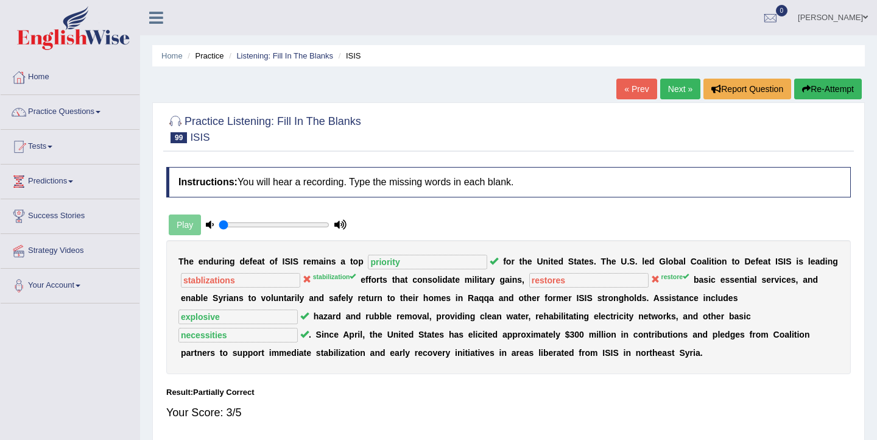
click at [677, 94] on link "Next »" at bounding box center [680, 89] width 40 height 21
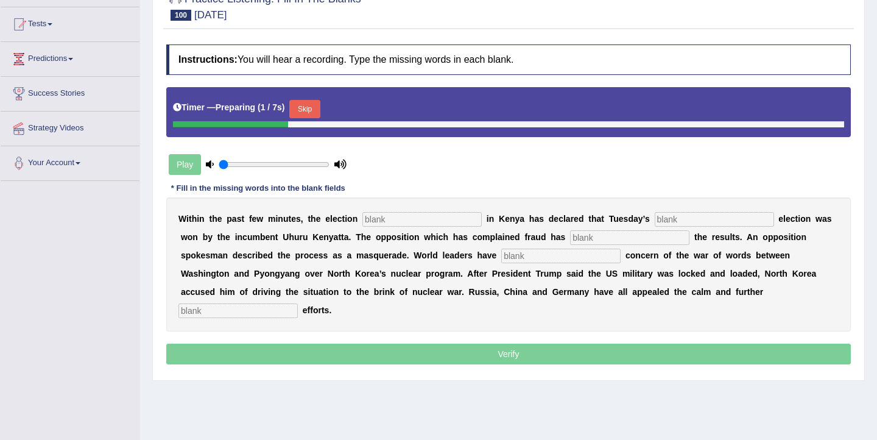
scroll to position [125, 0]
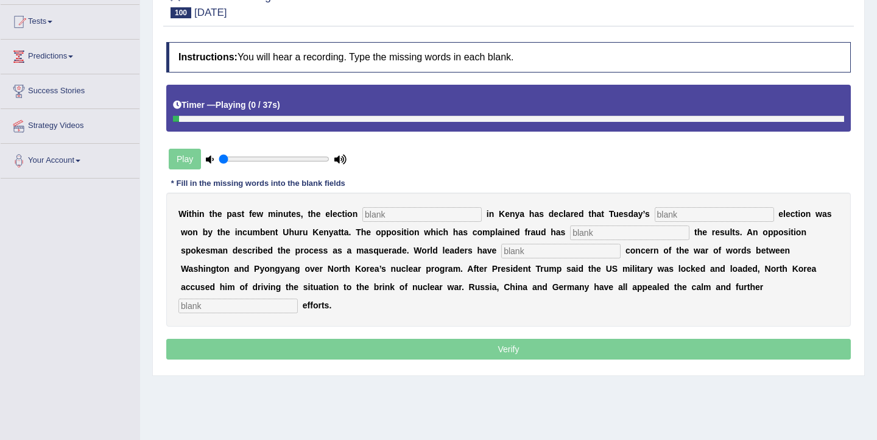
click at [443, 212] on input "text" at bounding box center [421, 214] width 119 height 15
type input "commosion"
click at [656, 216] on input "text" at bounding box center [714, 214] width 119 height 15
type input "presidential"
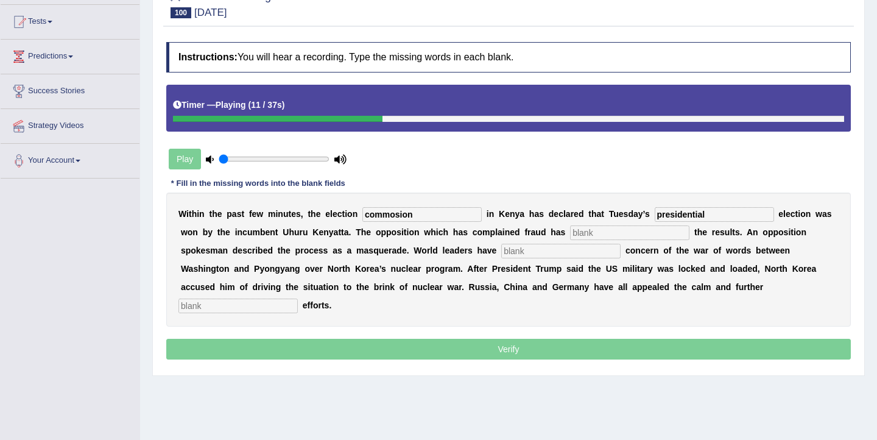
click at [621, 233] on input "text" at bounding box center [629, 232] width 119 height 15
type input "rejected"
click at [501, 253] on input "text" at bounding box center [560, 251] width 119 height 15
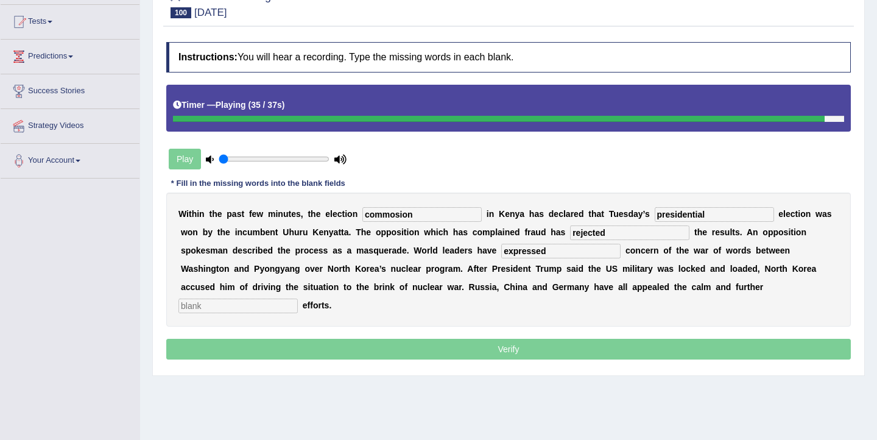
type input "expressed"
click at [298, 298] on input "text" at bounding box center [237, 305] width 119 height 15
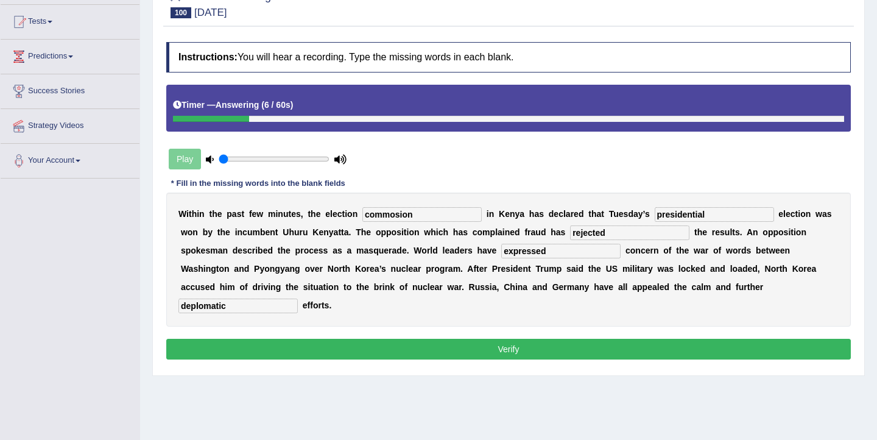
type input "deplomatic"
click at [401, 217] on input "commosion" at bounding box center [421, 214] width 119 height 15
type input "commossion"
click at [505, 339] on button "Verify" at bounding box center [508, 349] width 684 height 21
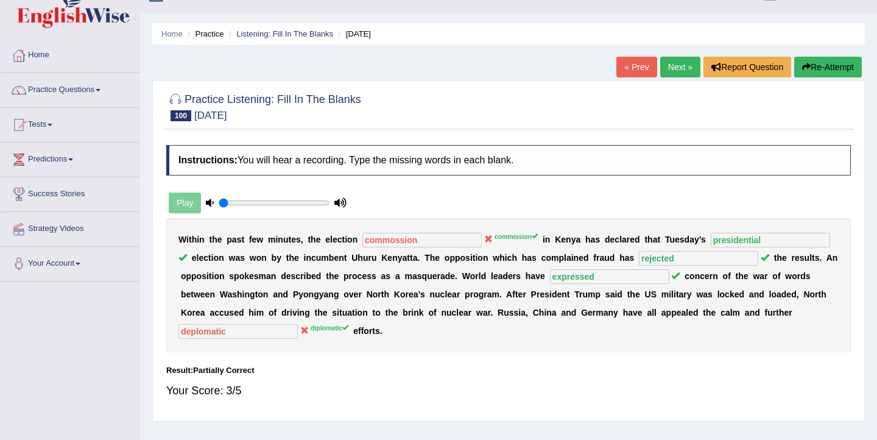
scroll to position [0, 0]
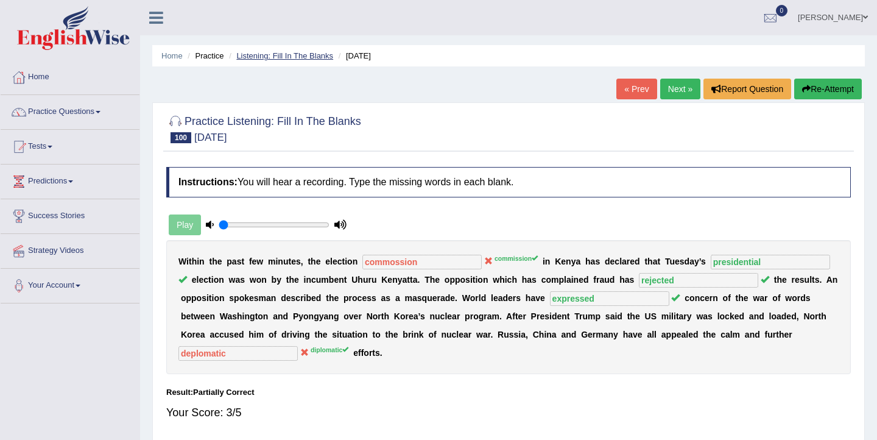
click at [303, 51] on link "Listening: Fill In The Blanks" at bounding box center [284, 55] width 97 height 9
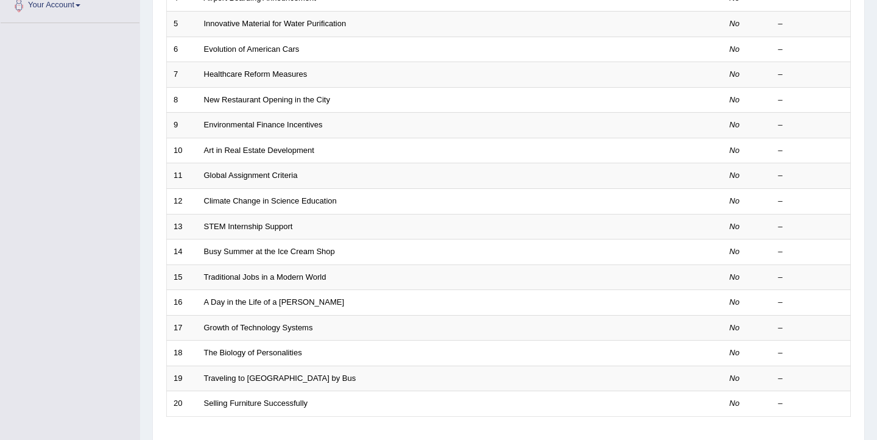
scroll to position [367, 0]
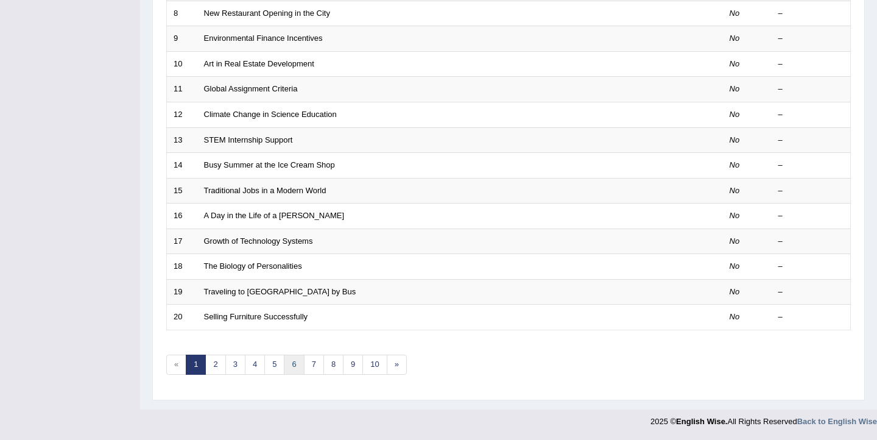
click at [289, 368] on link "6" at bounding box center [294, 364] width 20 height 20
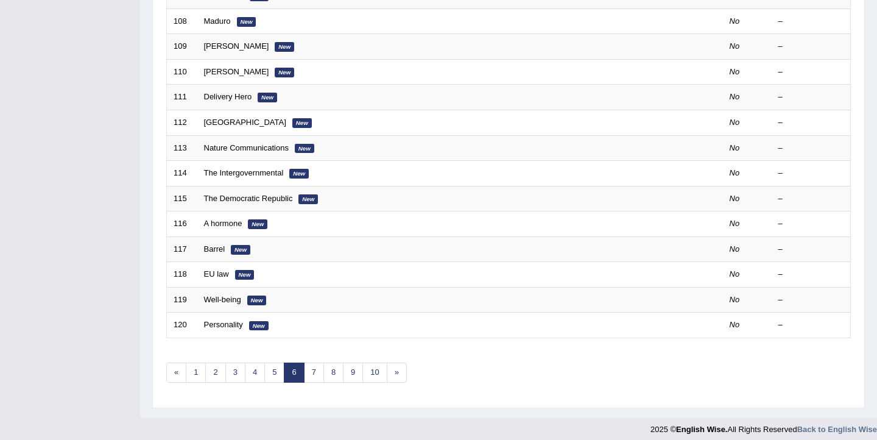
scroll to position [363, 0]
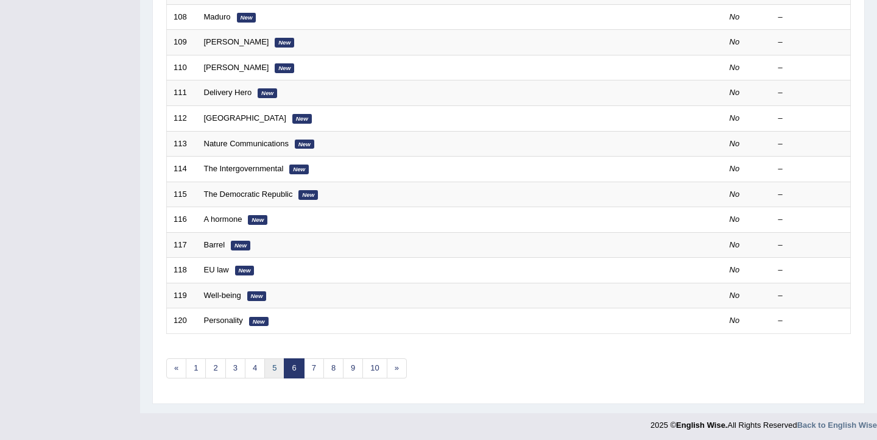
click at [273, 371] on link "5" at bounding box center [274, 368] width 20 height 20
